Goal: Navigation & Orientation: Find specific page/section

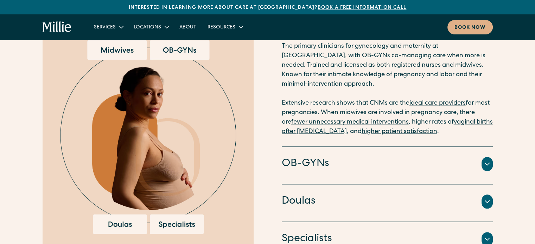
scroll to position [774, 0]
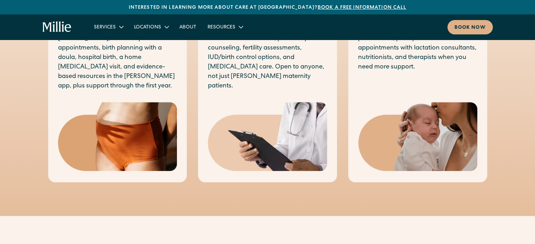
scroll to position [387, 0]
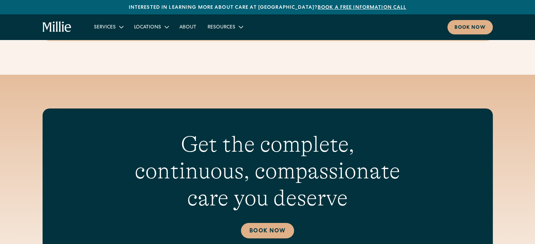
scroll to position [2898, 0]
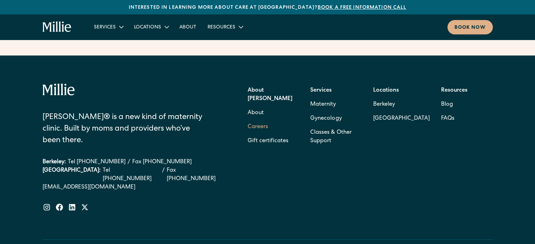
click at [259, 120] on link "Careers" at bounding box center [258, 127] width 20 height 14
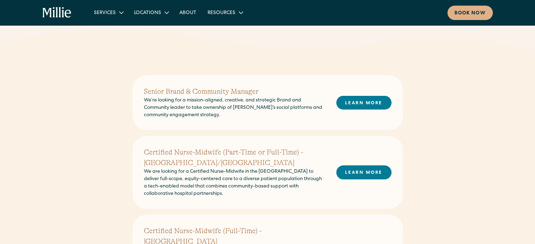
scroll to position [141, 0]
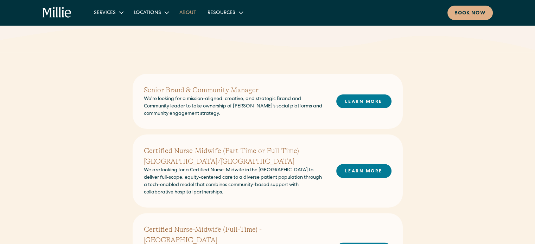
click at [192, 11] on link "About" at bounding box center [188, 13] width 28 height 12
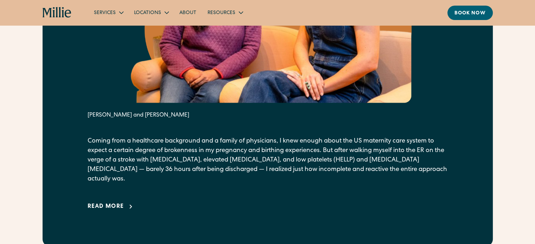
scroll to position [563, 0]
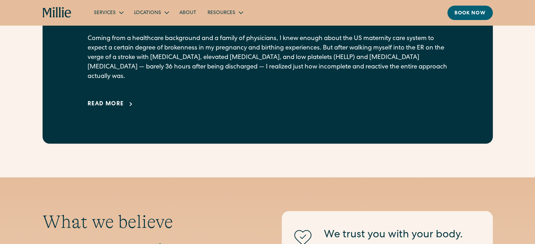
click at [124, 100] on link "Read more" at bounding box center [112, 104] width 48 height 8
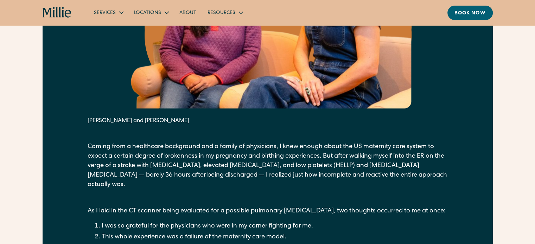
scroll to position [457, 0]
